Goal: Task Accomplishment & Management: Manage account settings

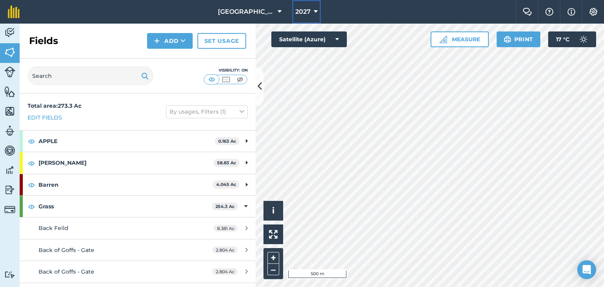
click at [315, 15] on icon at bounding box center [316, 11] width 4 height 9
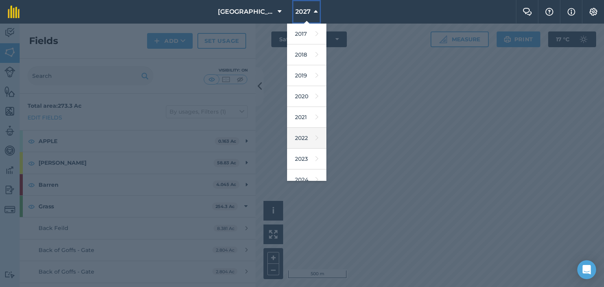
scroll to position [39, 0]
click at [300, 161] on link "2025" at bounding box center [306, 161] width 39 height 21
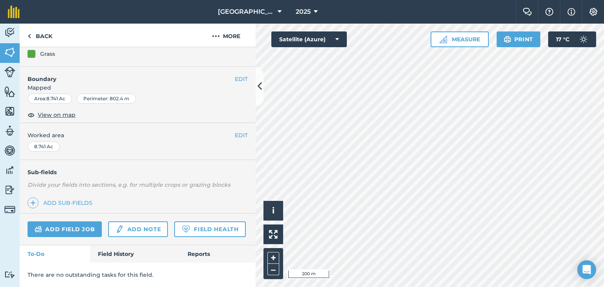
scroll to position [104, 0]
click at [123, 250] on link "Field History" at bounding box center [134, 253] width 89 height 17
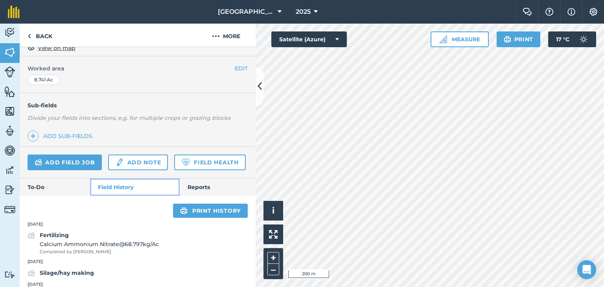
scroll to position [222, 0]
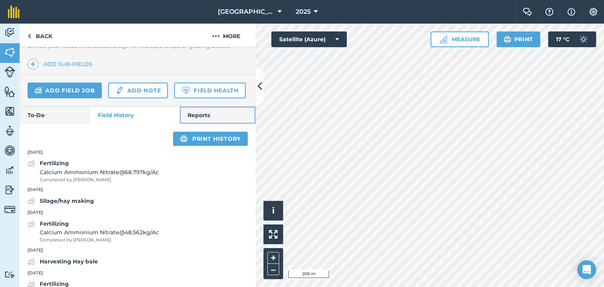
click at [203, 124] on link "Reports" at bounding box center [218, 115] width 76 height 17
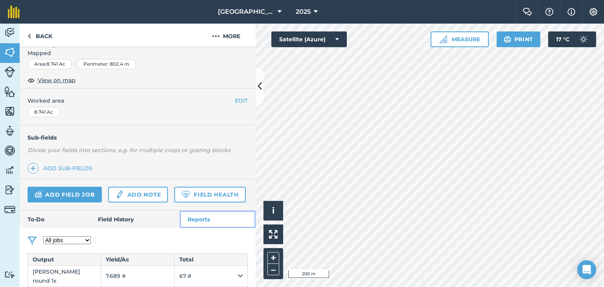
scroll to position [200, 0]
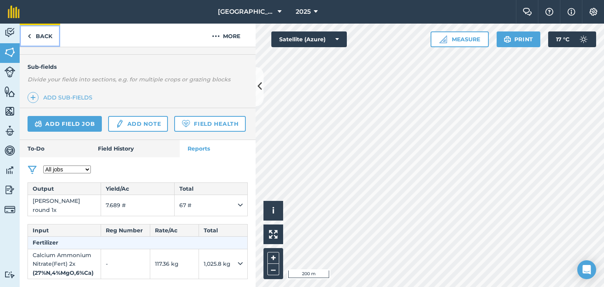
click at [34, 41] on link "Back" at bounding box center [40, 35] width 40 height 23
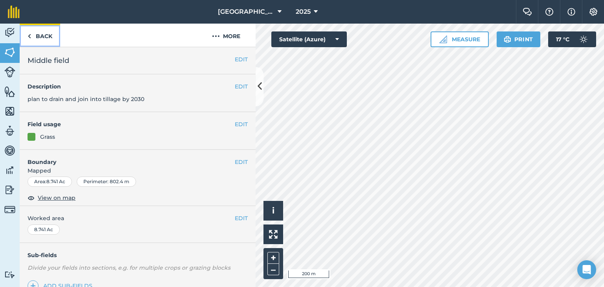
click at [39, 36] on link "Back" at bounding box center [40, 35] width 40 height 23
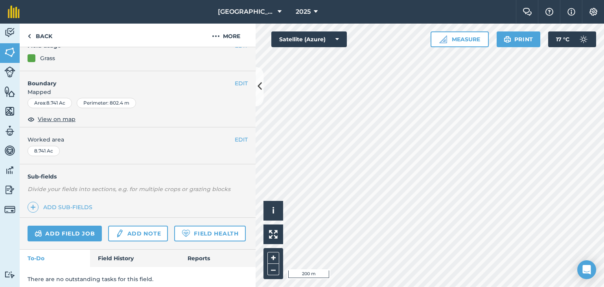
scroll to position [104, 0]
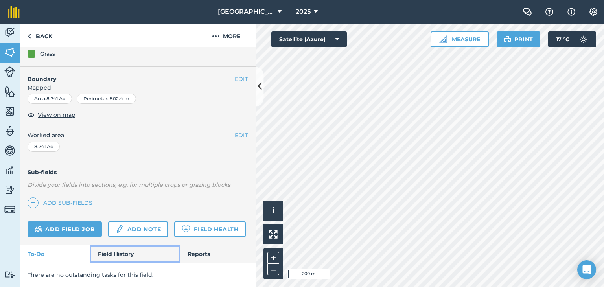
click at [123, 257] on link "Field History" at bounding box center [134, 253] width 89 height 17
click at [116, 257] on link "Field History" at bounding box center [134, 253] width 89 height 17
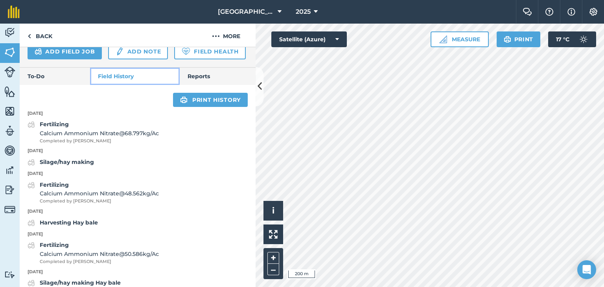
scroll to position [261, 0]
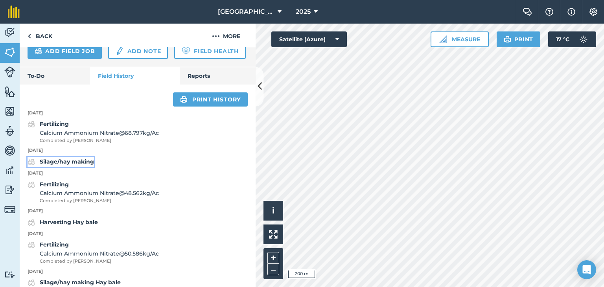
click at [85, 165] on strong "Silage/hay making" at bounding box center [67, 161] width 54 height 7
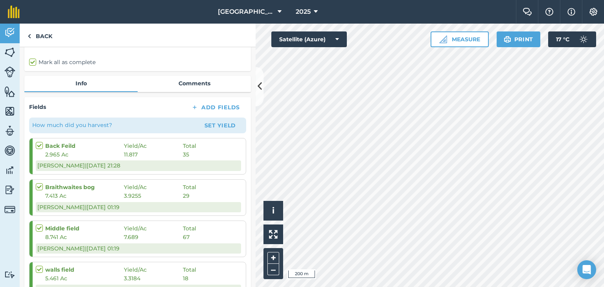
scroll to position [79, 0]
click at [37, 30] on link "Back" at bounding box center [40, 35] width 40 height 23
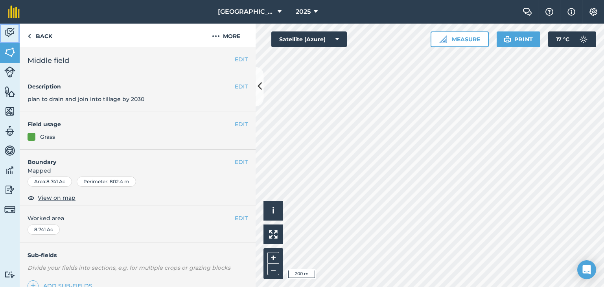
click at [12, 32] on img at bounding box center [9, 33] width 11 height 12
click at [235, 88] on button "EDIT" at bounding box center [241, 86] width 13 height 9
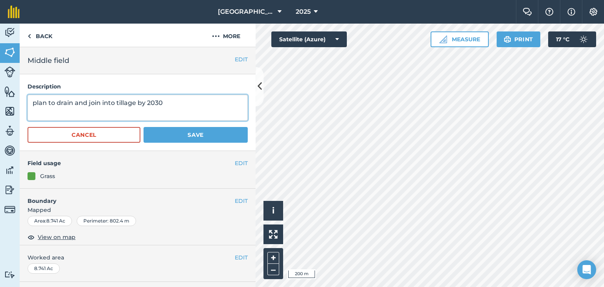
click at [160, 103] on textarea "plan to drain and join into tillage by 2030" at bounding box center [138, 108] width 220 height 26
type textarea "plan to drain and join into tillage by 2026"
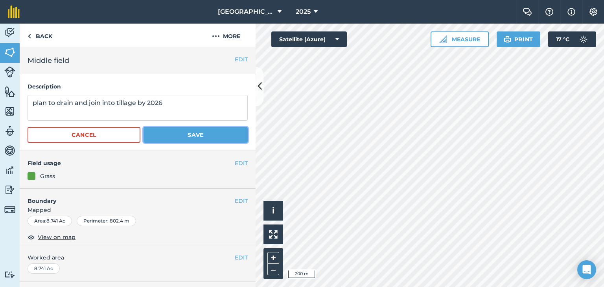
click at [164, 131] on button "Save" at bounding box center [196, 135] width 104 height 16
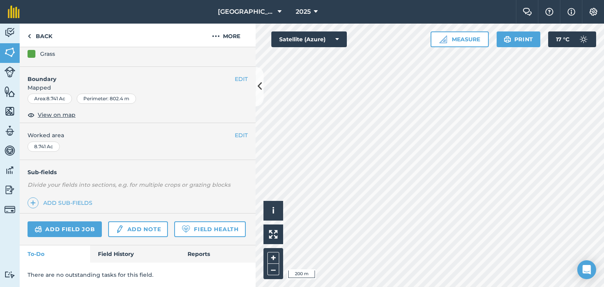
scroll to position [104, 0]
